Goal: Find specific page/section: Find specific page/section

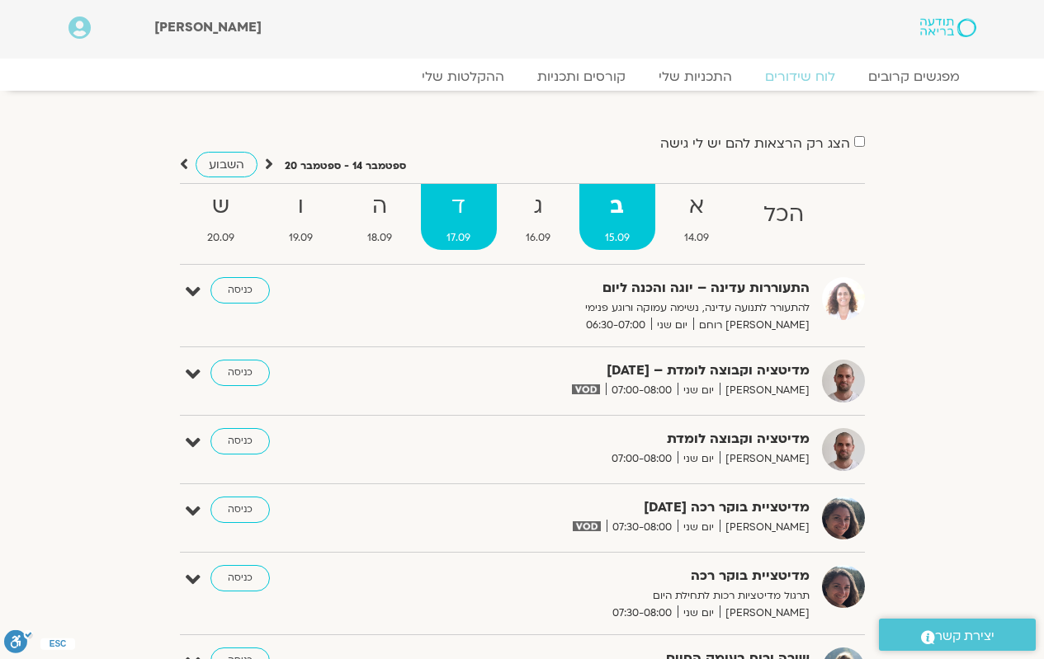
click at [467, 238] on span "17.09" at bounding box center [458, 237] width 75 height 17
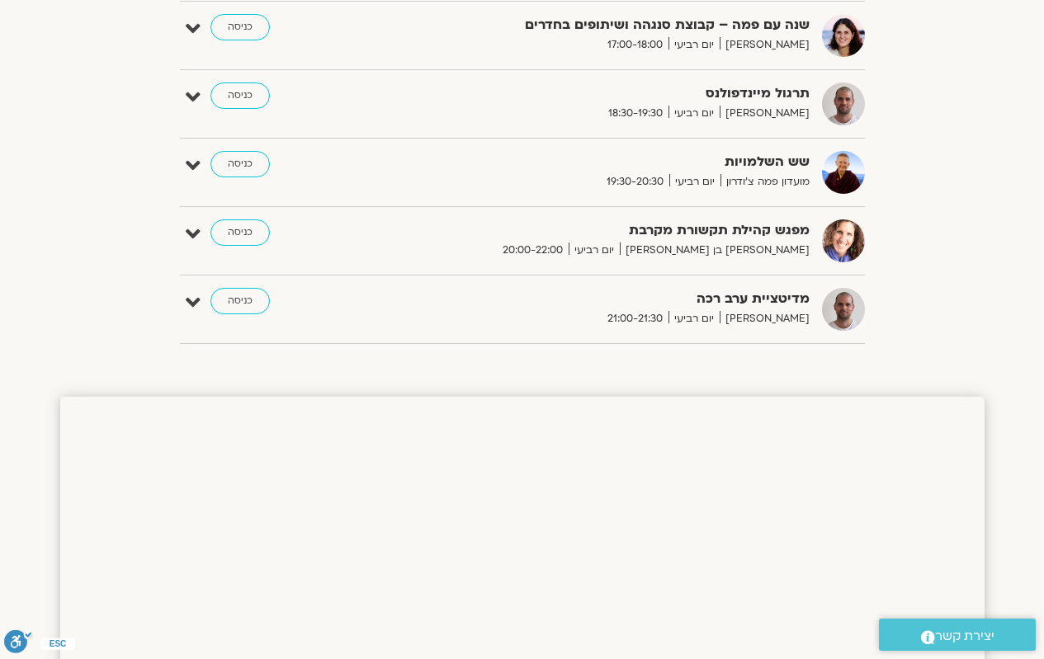
scroll to position [908, 0]
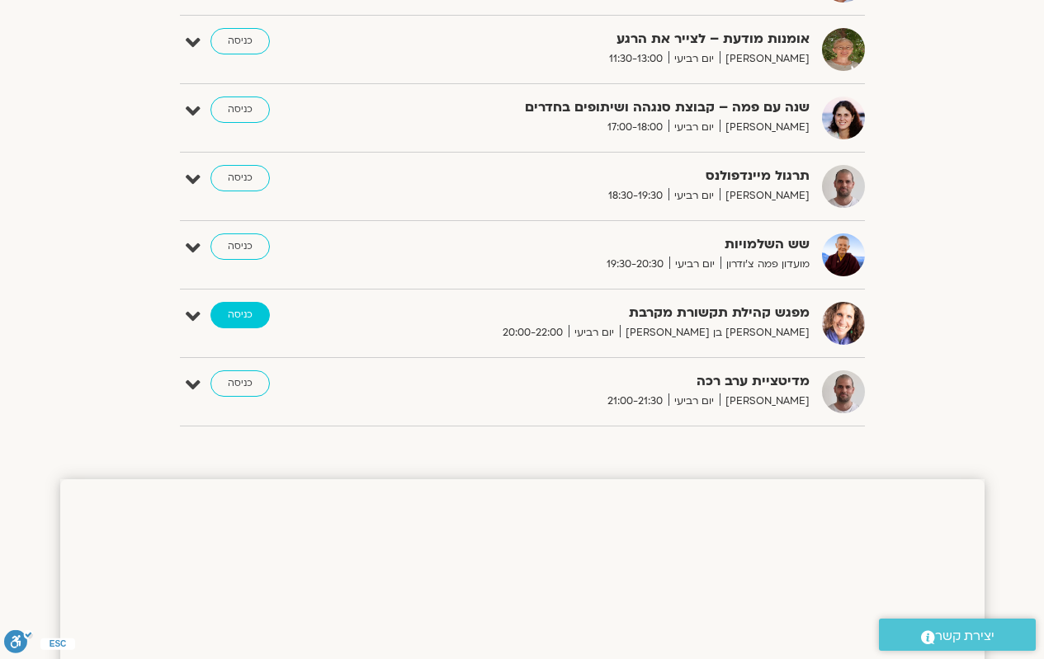
click at [235, 326] on link "כניסה" at bounding box center [239, 315] width 59 height 26
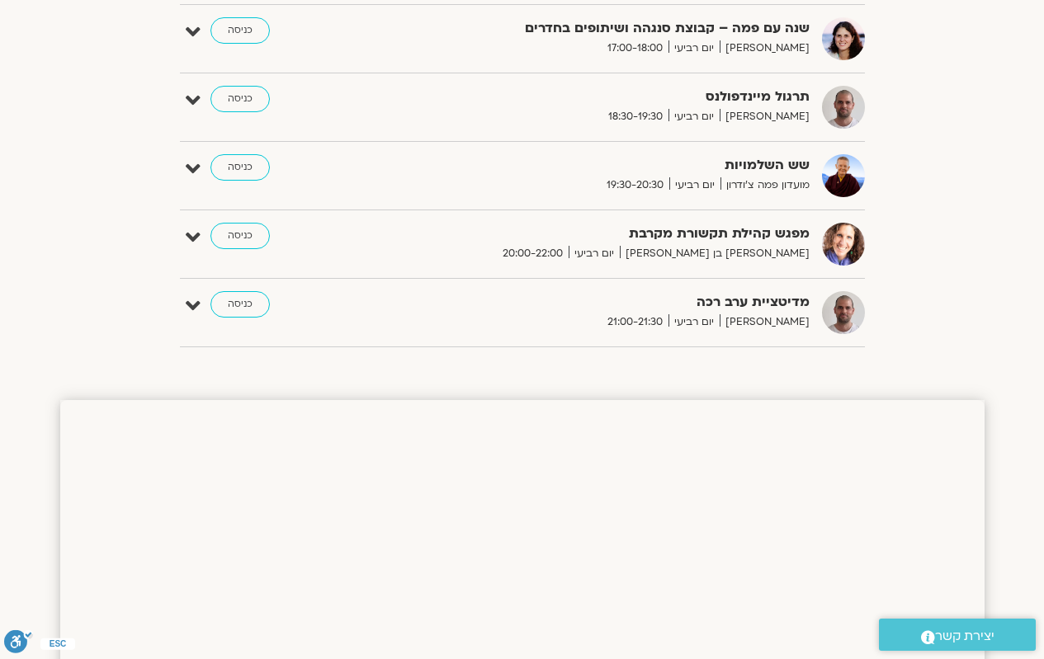
scroll to position [990, 0]
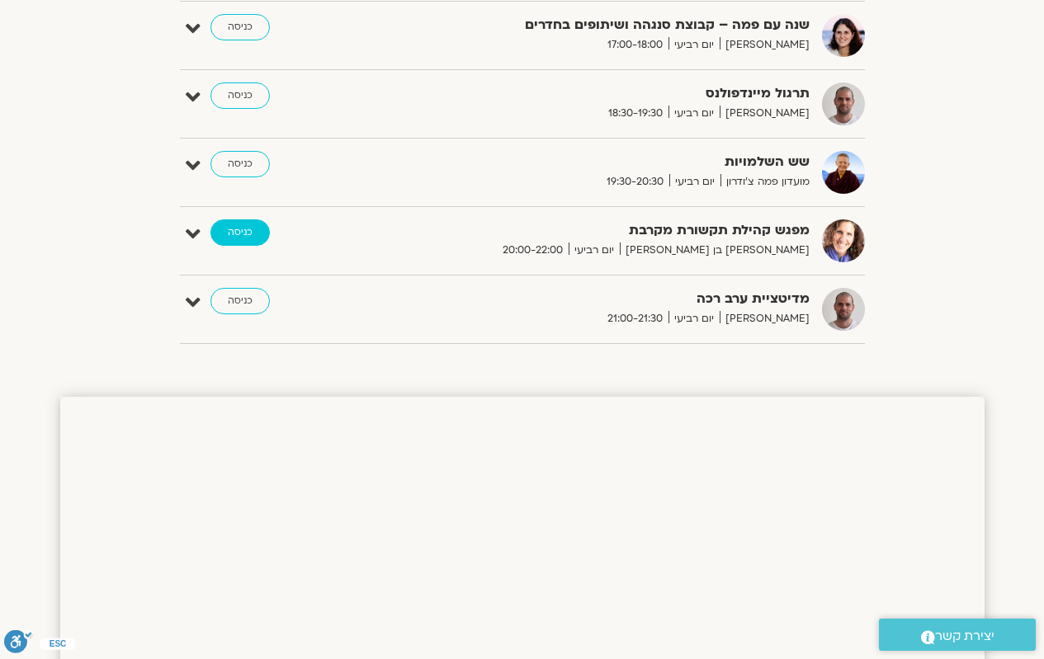
click at [222, 238] on link "כניסה" at bounding box center [239, 233] width 59 height 26
